Goal: Information Seeking & Learning: Learn about a topic

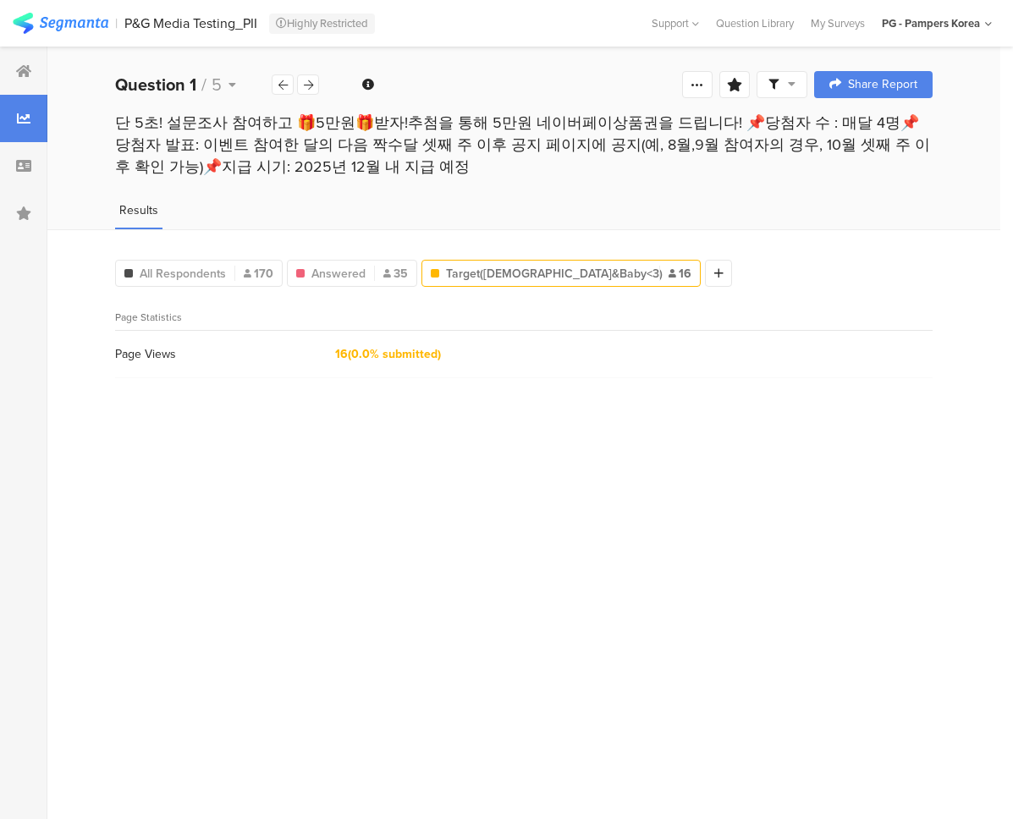
click at [941, 187] on div "단 5초! 설문조사 참여하고 🎁5만원🎁받자!추첨을 통해 5만원 네이버페이상품권을 드립니다! 📌당첨자 수 : 매달 4명📌당첨자 발표: 이벤트 참…" at bounding box center [523, 161] width 953 height 98
click at [752, 354] on div "Page Views 16 (0.0% submitted)" at bounding box center [524, 354] width 818 height 47
